Goal: Navigation & Orientation: Understand site structure

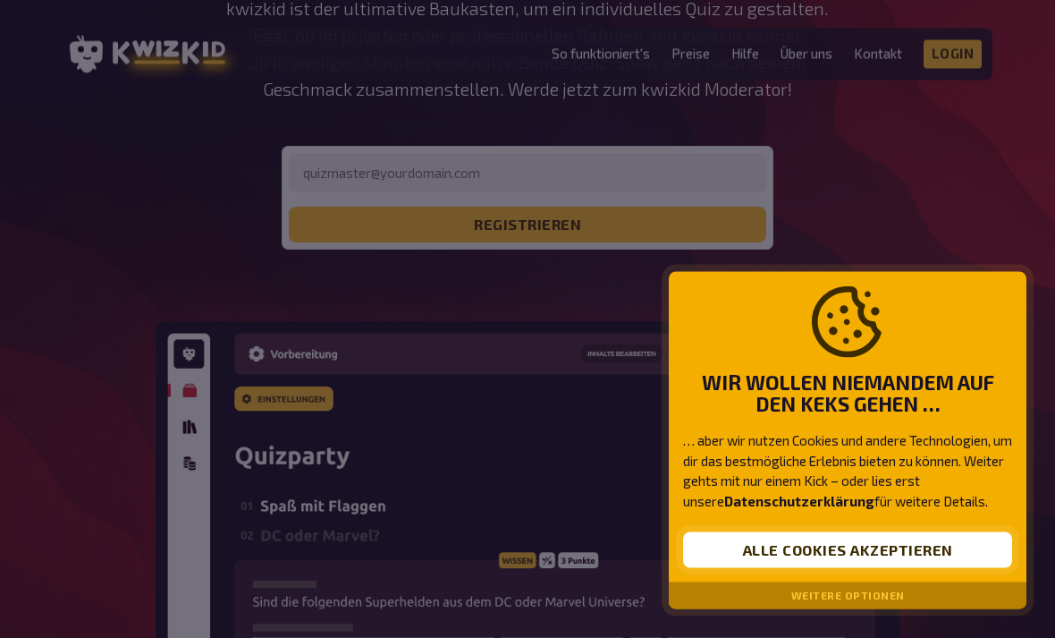
click at [915, 568] on button "Alle Cookies akzeptieren" at bounding box center [847, 550] width 329 height 36
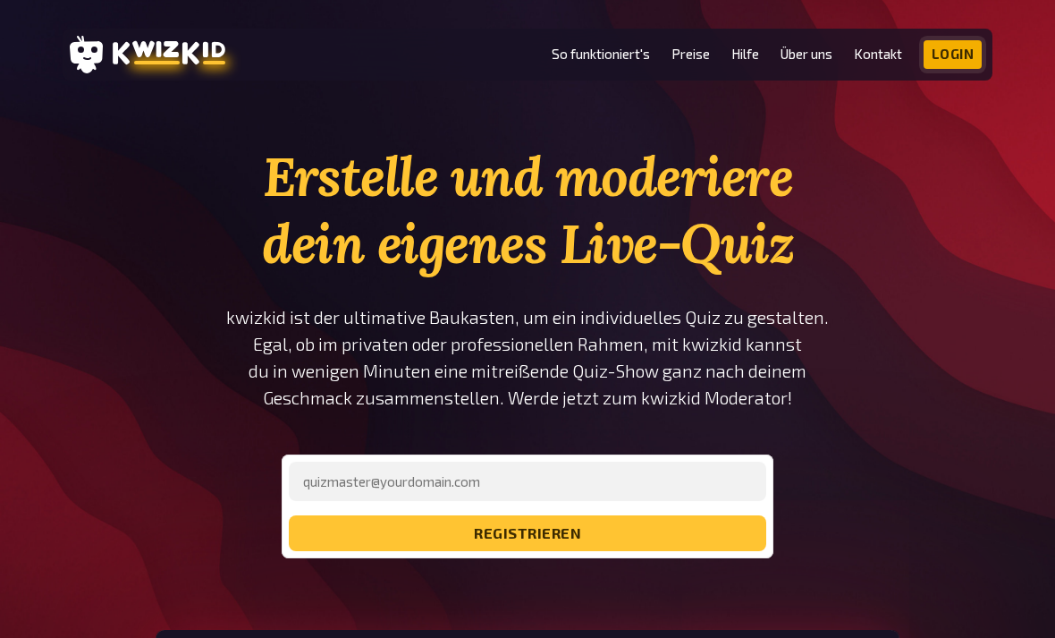
click at [952, 59] on link "Login" at bounding box center [953, 54] width 59 height 29
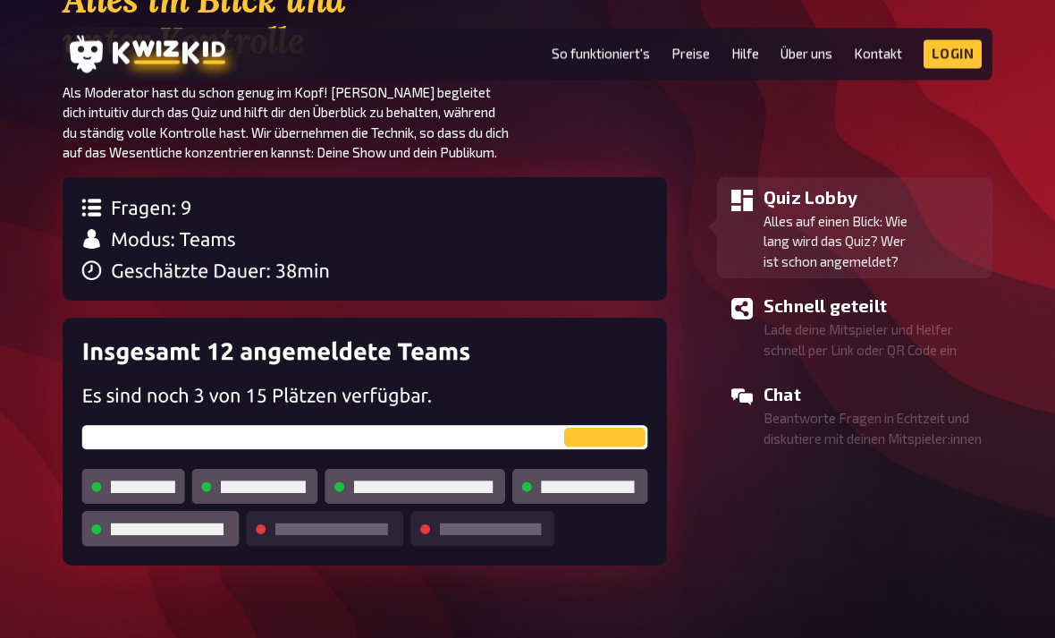
scroll to position [1703, 0]
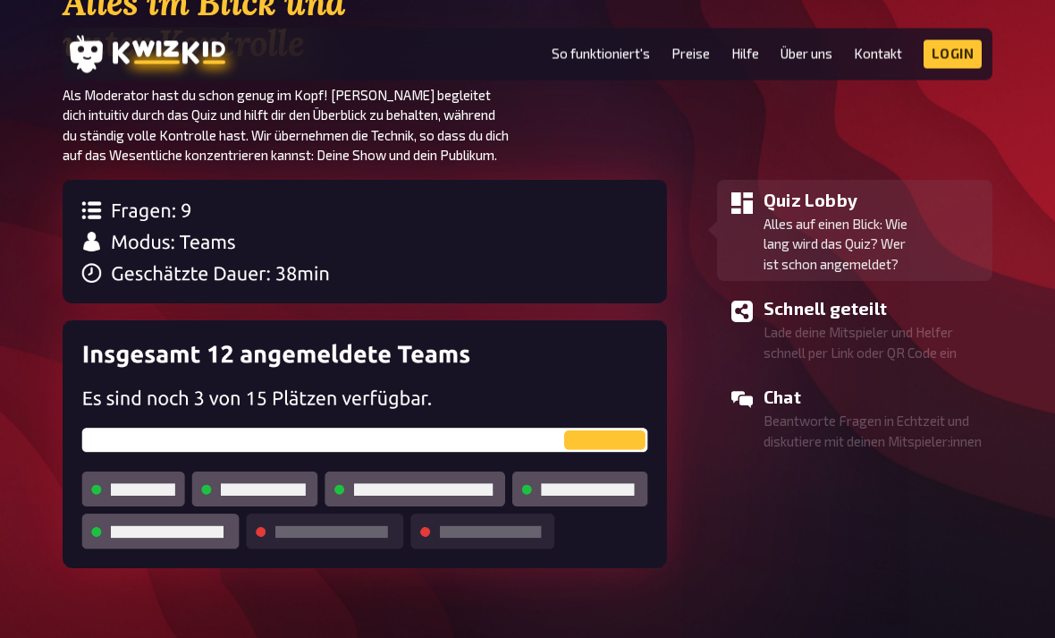
click at [910, 247] on p "Alles auf einen Blick: Wie lang wird das Quiz? Wer ist schon angemeldet?" at bounding box center [875, 245] width 222 height 61
click at [930, 230] on p "Alles auf einen Blick: Wie lang wird das Quiz? Wer ist schon angemeldet?" at bounding box center [875, 244] width 222 height 61
click at [922, 241] on p "Alles auf einen Blick: Wie lang wird das Quiz? Wer ist schon angemeldet?" at bounding box center [875, 244] width 222 height 61
click at [921, 241] on p "Alles auf einen Blick: Wie lang wird das Quiz? Wer ist schon angemeldet?" at bounding box center [875, 244] width 222 height 61
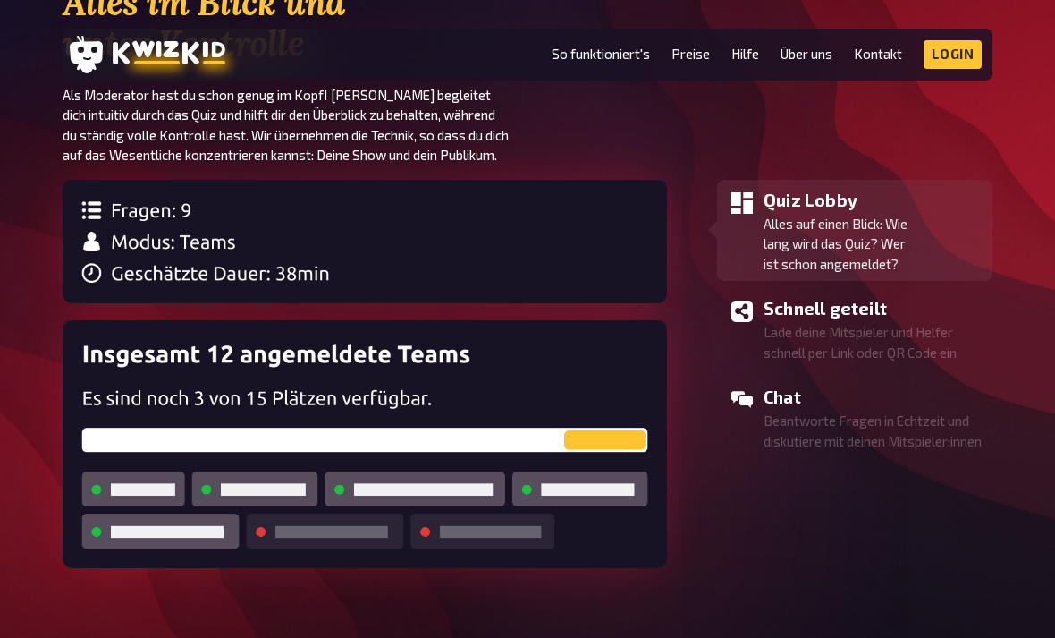
click at [913, 255] on p "Alles auf einen Blick: Wie lang wird das Quiz? Wer ist schon angemeldet?" at bounding box center [875, 244] width 222 height 61
click at [901, 271] on li "Quiz Lobby Alles auf einen Blick: Wie lang wird das Quiz? Wer ist schon angemel…" at bounding box center [854, 231] width 275 height 102
click at [903, 327] on p "Lade deine Mitspieler und Helfer schnell per Link oder QR Code ein" at bounding box center [875, 342] width 222 height 40
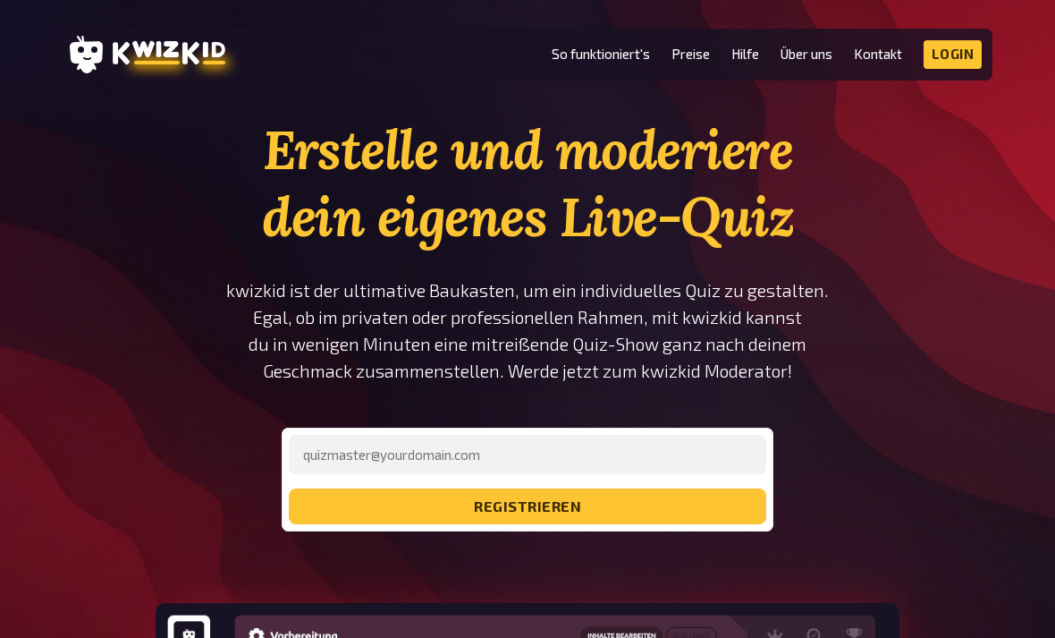
scroll to position [24, 0]
